Goal: Task Accomplishment & Management: Manage account settings

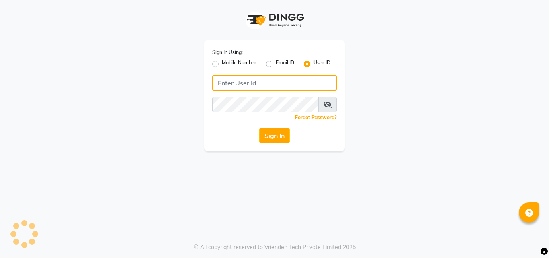
type input "e3732-12"
